Goal: Task Accomplishment & Management: Use online tool/utility

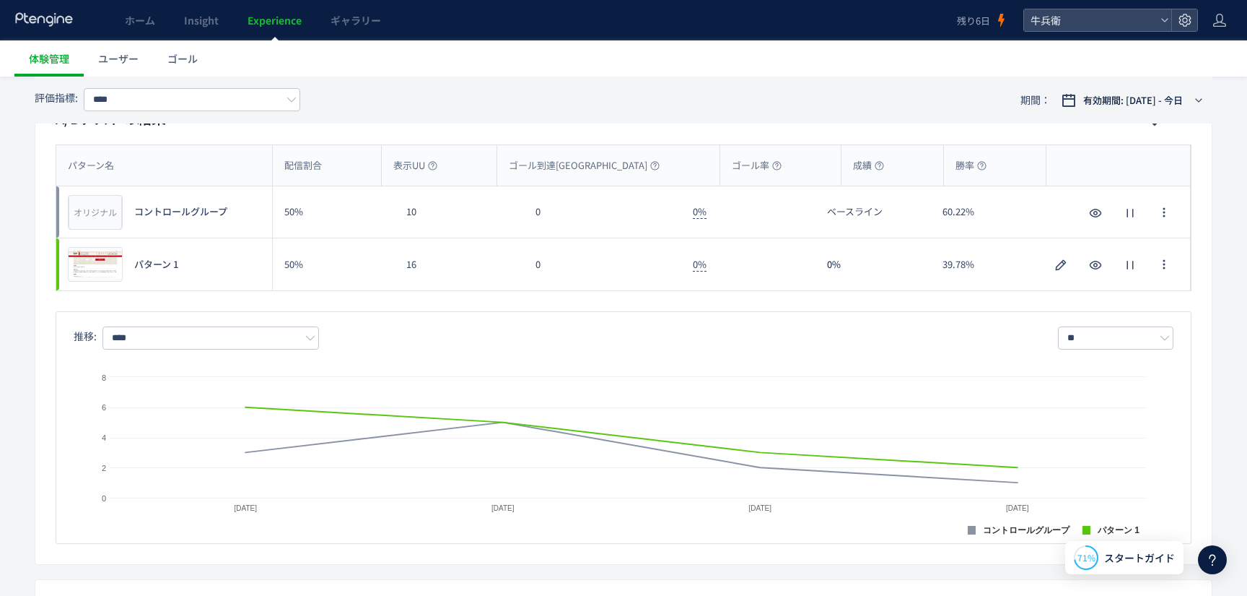
click at [67, 21] on icon at bounding box center [44, 19] width 60 height 14
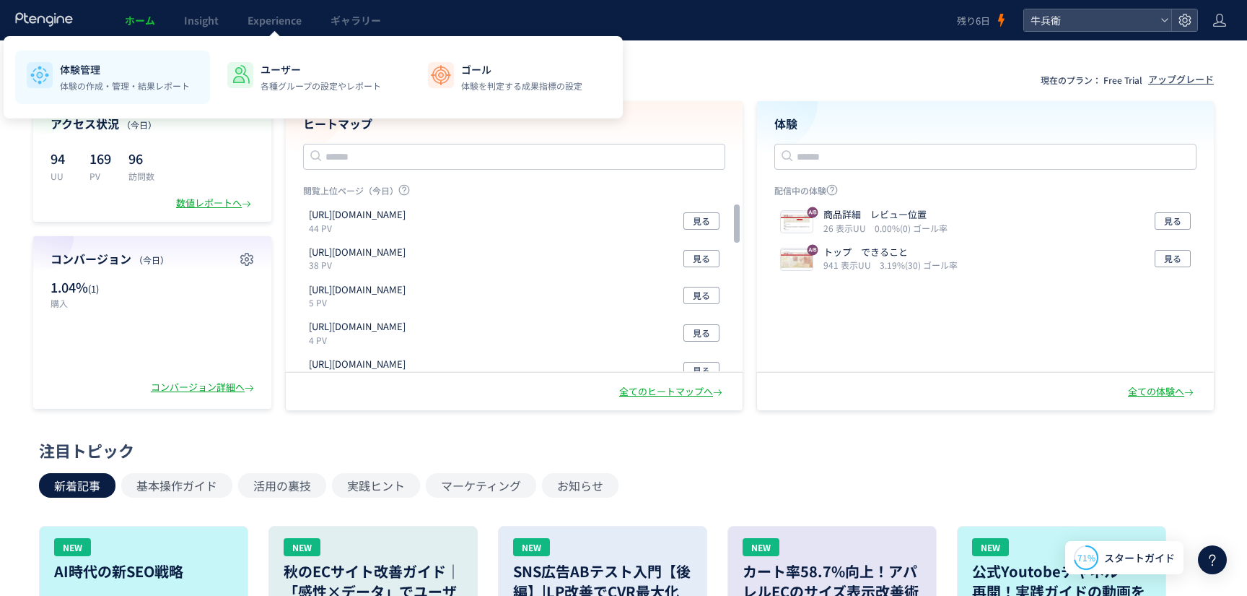
click at [106, 90] on p "体験の作成・管理・結果レポート" at bounding box center [125, 85] width 130 height 13
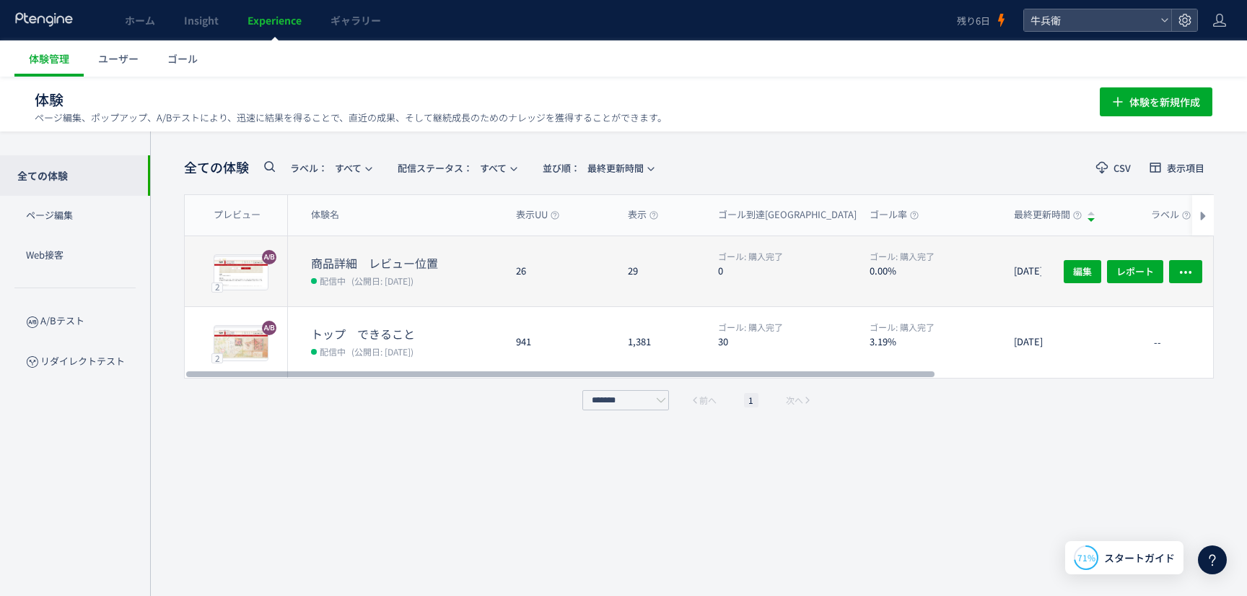
click at [967, 270] on dt "0.00%" at bounding box center [936, 270] width 133 height 14
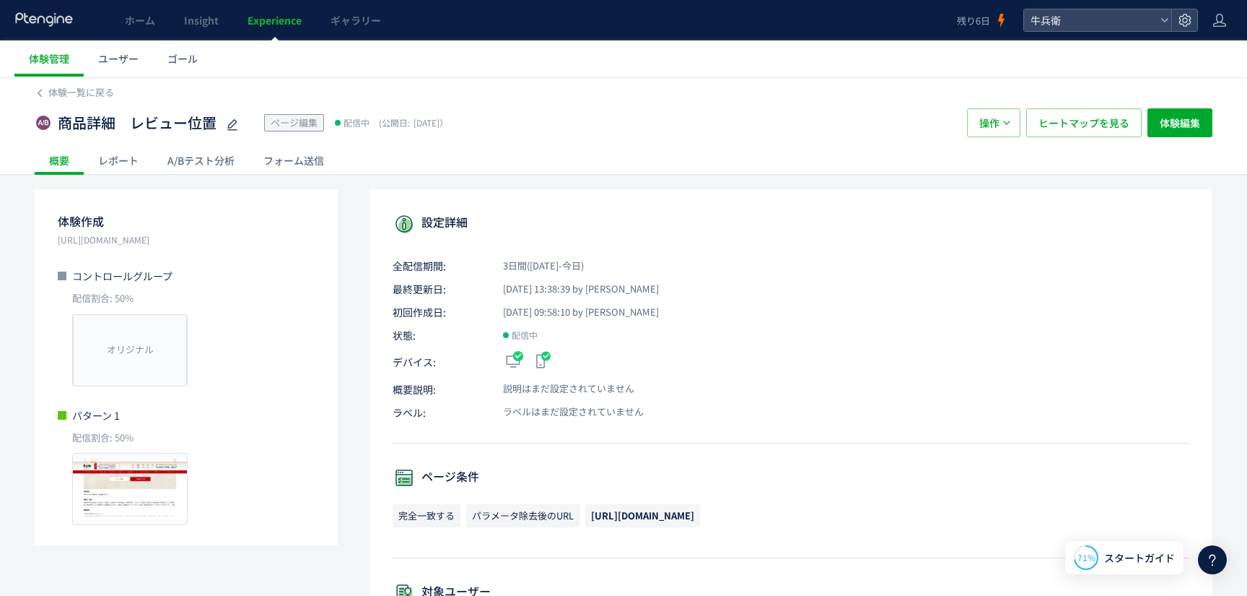
click at [180, 160] on div "A/Bテスト分析" at bounding box center [201, 160] width 96 height 29
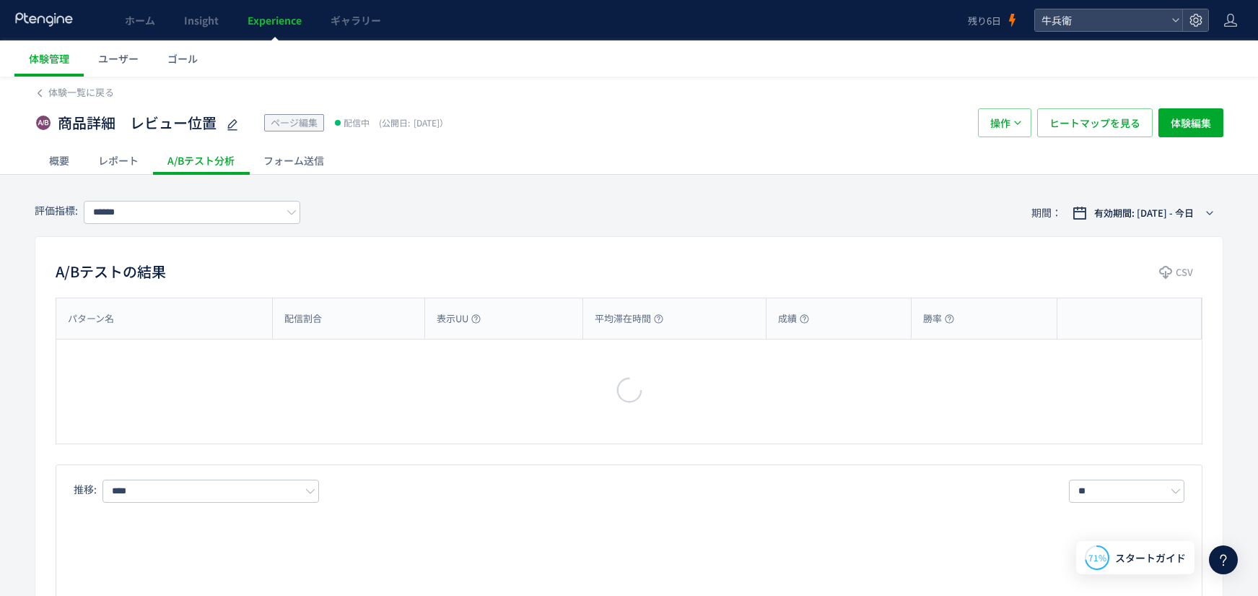
type input "****"
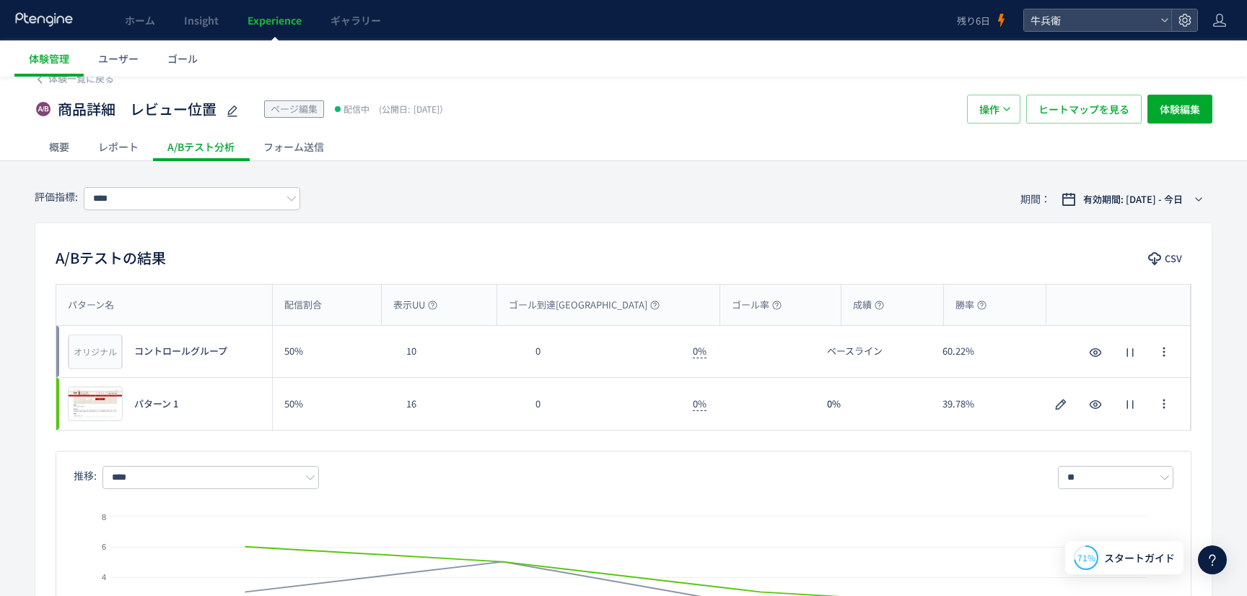
scroll to position [15, 0]
click at [1087, 116] on span "ヒートマップを見る" at bounding box center [1084, 107] width 91 height 29
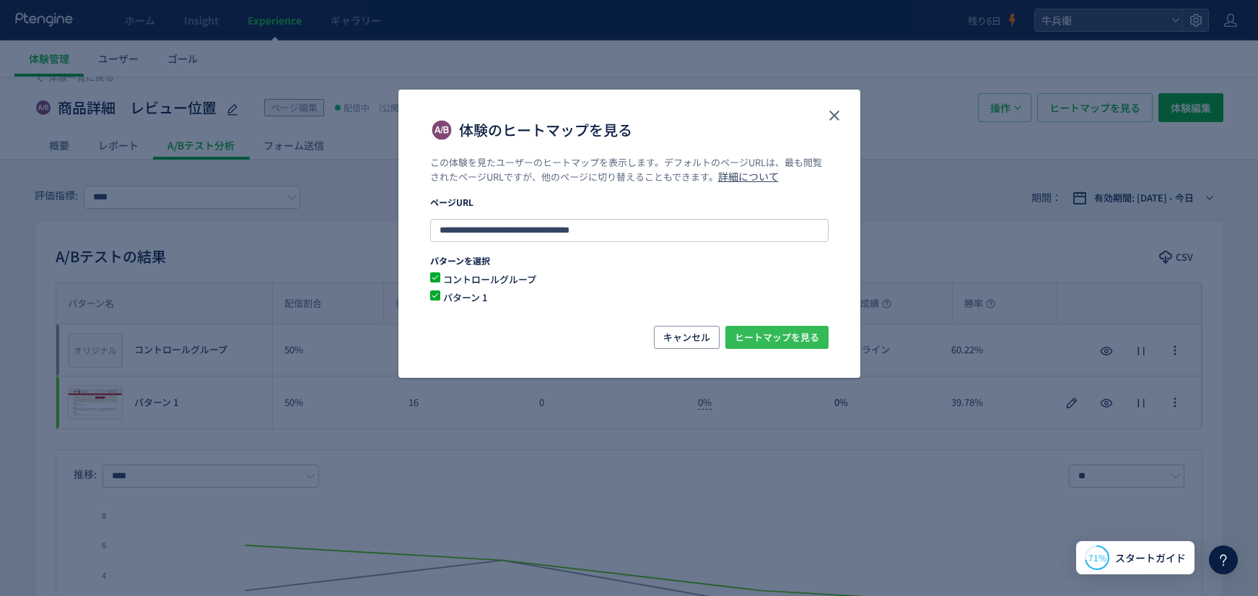
click at [769, 341] on span "ヒートマップを見る" at bounding box center [777, 337] width 84 height 23
click at [832, 109] on icon "close" at bounding box center [834, 115] width 17 height 17
